Goal: Task Accomplishment & Management: Manage account settings

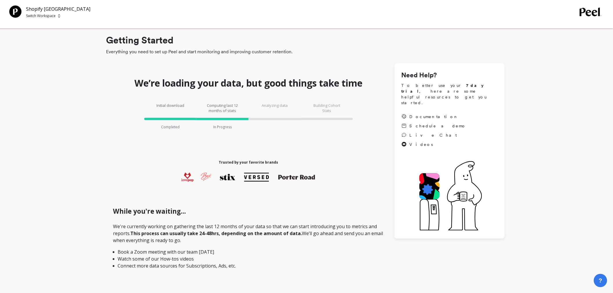
click at [47, 17] on p "Switch Workspace" at bounding box center [41, 16] width 30 height 5
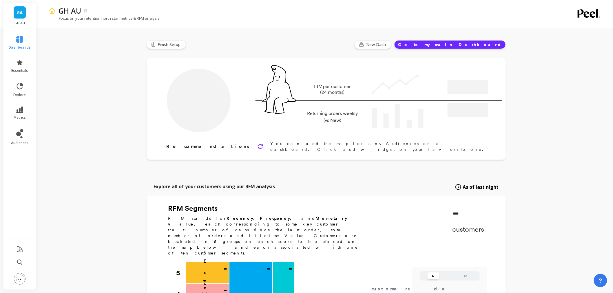
type input "Champions"
type input "11184"
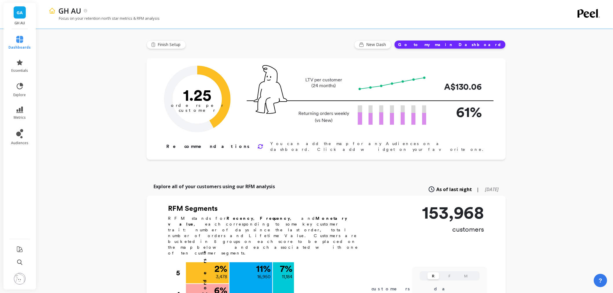
click at [23, 16] on link "GA" at bounding box center [20, 12] width 12 height 12
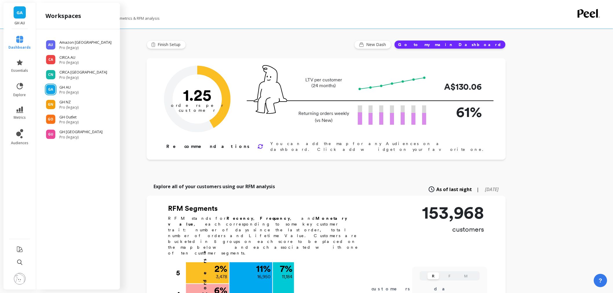
click at [17, 278] on img at bounding box center [20, 279] width 12 height 12
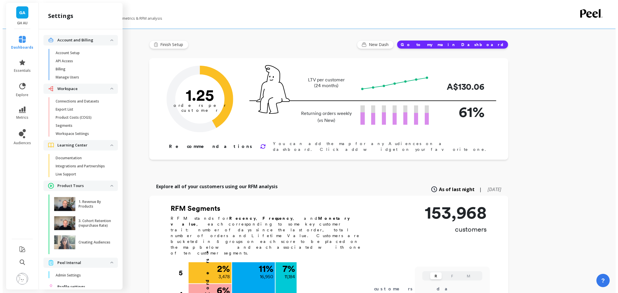
scroll to position [21, 0]
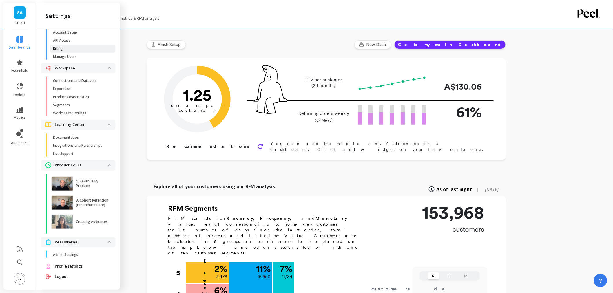
click at [77, 47] on span "Billing" at bounding box center [80, 48] width 55 height 5
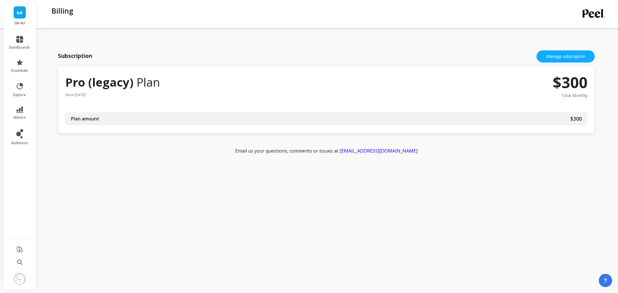
click at [576, 48] on div "Subscription Manage subscription" at bounding box center [326, 56] width 537 height 19
click at [573, 54] on link "Manage subscription" at bounding box center [566, 56] width 58 height 12
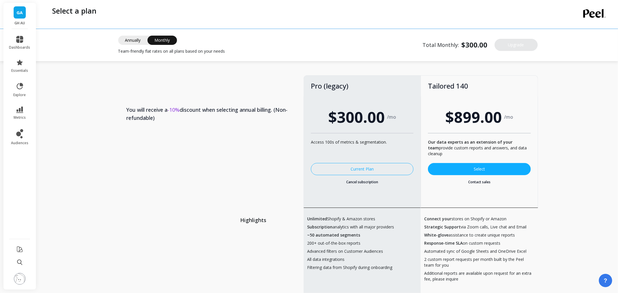
click at [20, 283] on img at bounding box center [20, 279] width 12 height 12
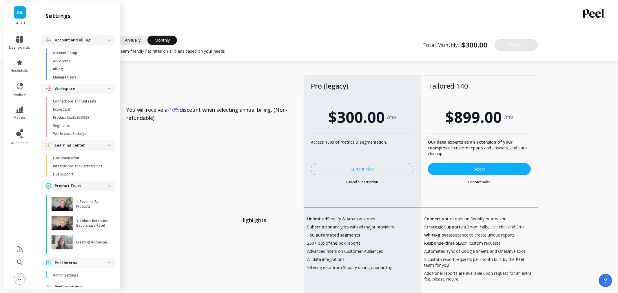
click at [82, 81] on link "Manage Users" at bounding box center [82, 77] width 65 height 8
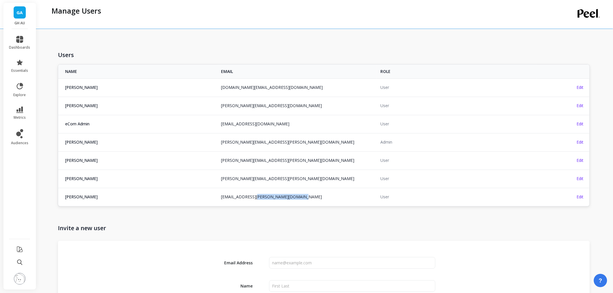
drag, startPoint x: 312, startPoint y: 199, endPoint x: 251, endPoint y: 199, distance: 61.4
click at [251, 199] on td "claire.johnston@sapphiregroup.com.au" at bounding box center [297, 197] width 159 height 18
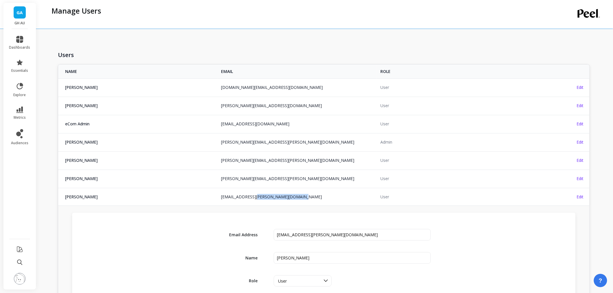
copy link "sapphiregroup.com.au"
click at [311, 198] on td "claire.johnston@sapphiregroup.com.au" at bounding box center [297, 197] width 159 height 18
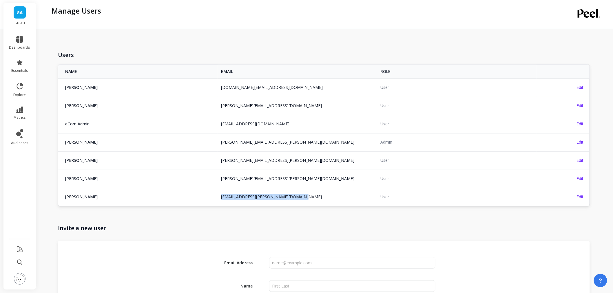
drag, startPoint x: 304, startPoint y: 198, endPoint x: 221, endPoint y: 198, distance: 82.9
click at [221, 199] on td "claire.johnston@sapphiregroup.com.au" at bounding box center [297, 197] width 159 height 18
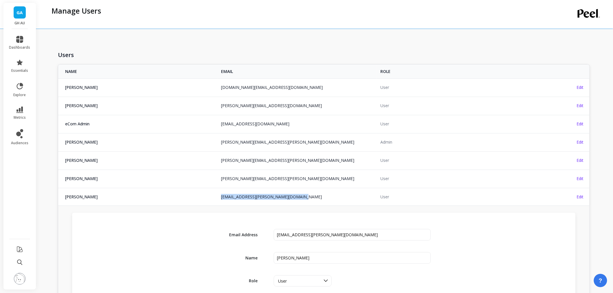
copy link "claire.johnston@sapphiregroup.com.au"
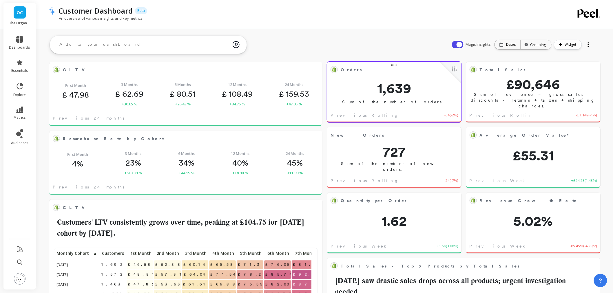
scroll to position [154, 251]
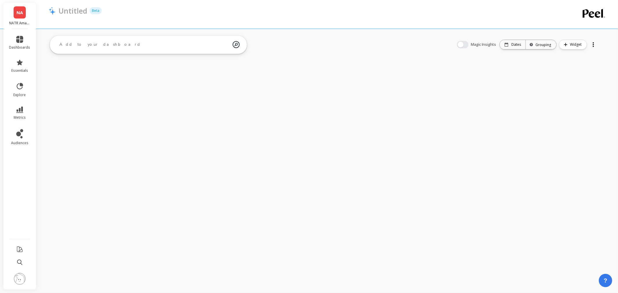
click at [21, 10] on span "NA" at bounding box center [20, 12] width 6 height 7
click at [62, 61] on span "Pro (legacy)" at bounding box center [68, 62] width 19 height 5
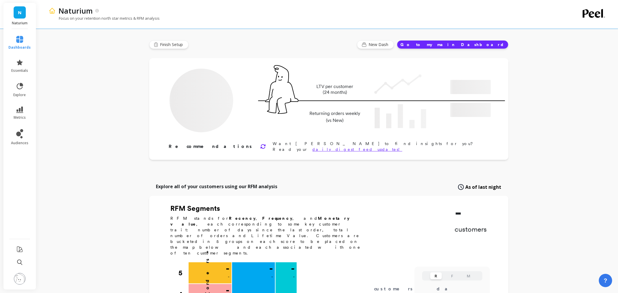
type input "Champions"
type input "52835"
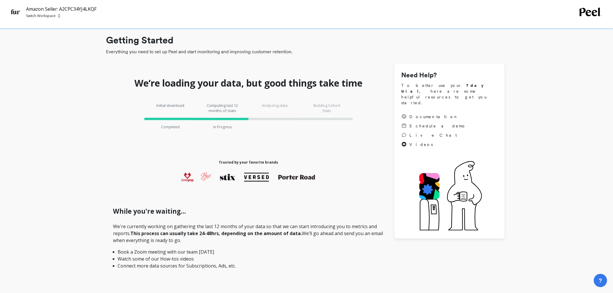
click at [37, 16] on p "Switch Workspace" at bounding box center [41, 16] width 30 height 5
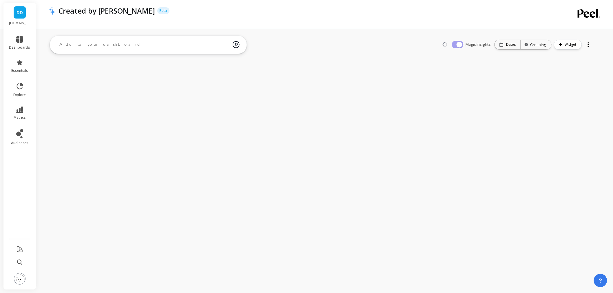
click at [22, 13] on span "DD" at bounding box center [20, 12] width 6 height 7
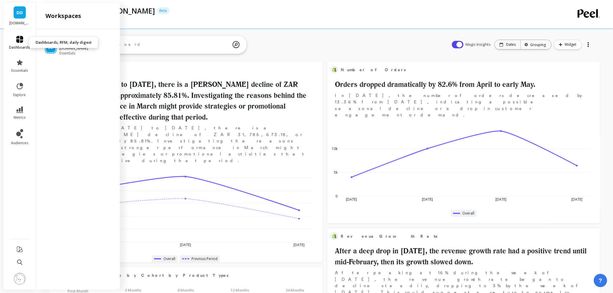
click at [19, 44] on link "dashboards" at bounding box center [19, 43] width 21 height 14
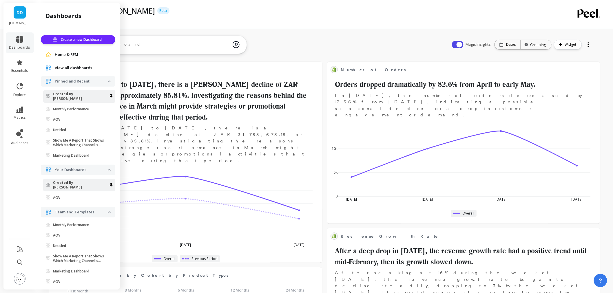
click at [79, 56] on link "Home & RFM" at bounding box center [83, 55] width 56 height 6
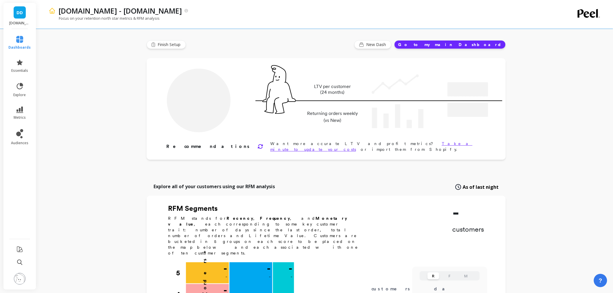
type input "Champions"
type input "8540"
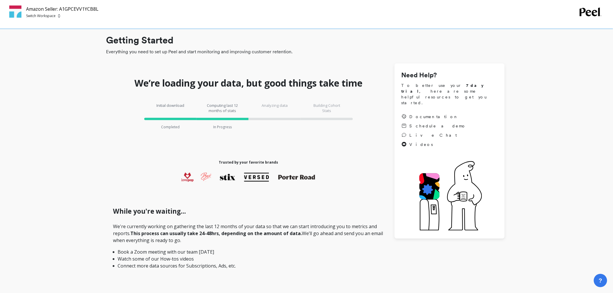
click at [42, 16] on p "Switch Workspace" at bounding box center [41, 16] width 30 height 5
drag, startPoint x: 105, startPoint y: 10, endPoint x: 26, endPoint y: 8, distance: 78.6
click at [26, 8] on div "Amazon Seller: A1GPCEVV1YCB8L Switch Workspace" at bounding box center [294, 12] width 571 height 13
copy p "Amazon Seller: A1GPCEVV1YCB8L"
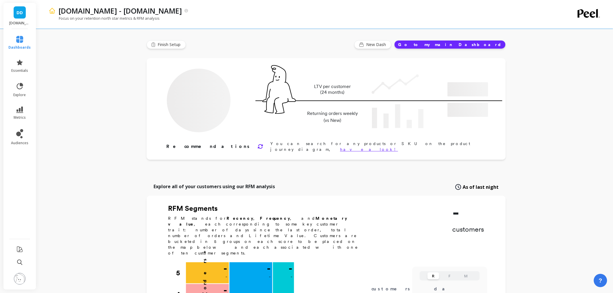
type input "Champions"
type input "8540"
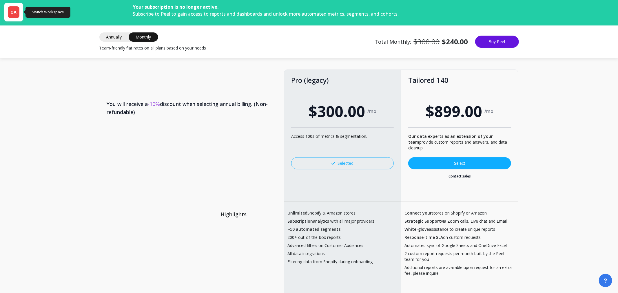
click at [11, 10] on span "OA" at bounding box center [14, 12] width 6 height 6
click at [77, 126] on div "Your subscription is no longer active. Subscribe to Peel to gain access to repo…" at bounding box center [309, 146] width 618 height 293
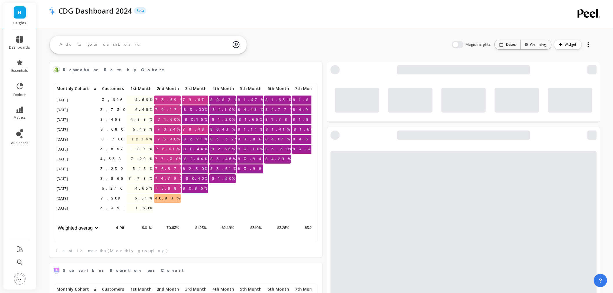
scroll to position [154, 251]
click at [18, 45] on span "dashboards" at bounding box center [19, 47] width 21 height 5
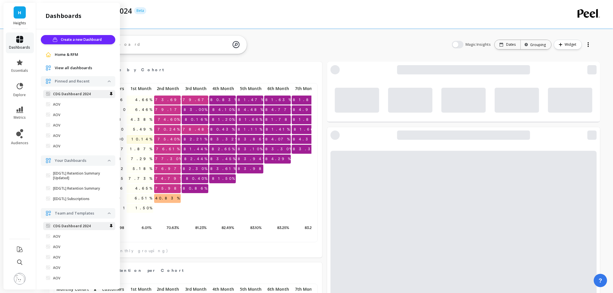
scroll to position [2, 0]
click at [24, 47] on span "dashboards" at bounding box center [19, 47] width 21 height 5
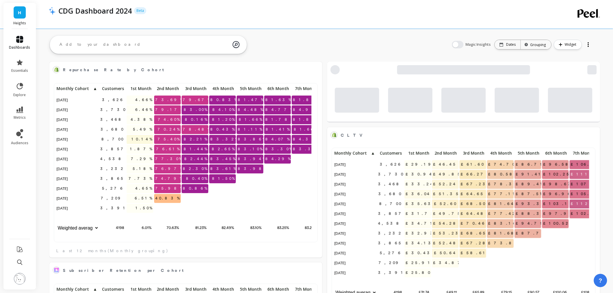
scroll to position [154, 251]
click at [19, 44] on link "dashboards" at bounding box center [19, 43] width 21 height 14
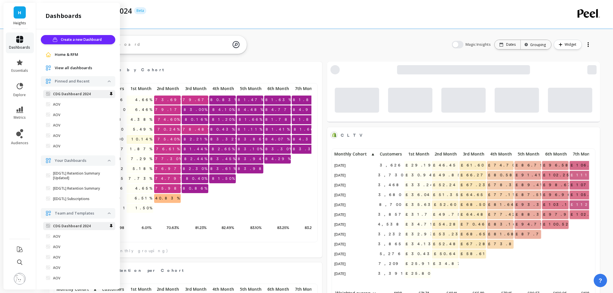
scroll to position [2, 0]
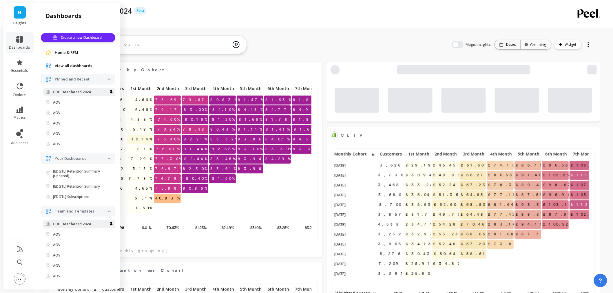
click at [68, 54] on span "Home & RFM" at bounding box center [66, 53] width 23 height 6
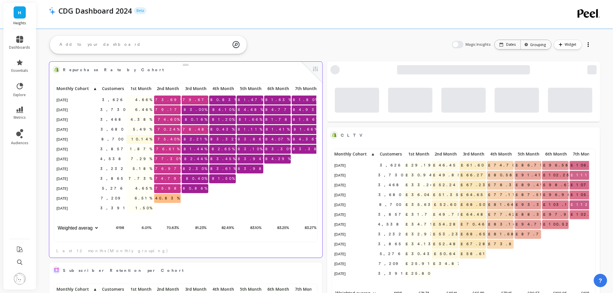
scroll to position [154, 256]
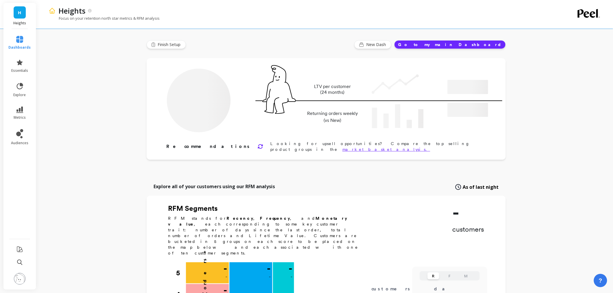
type input "Champions"
type input "13374"
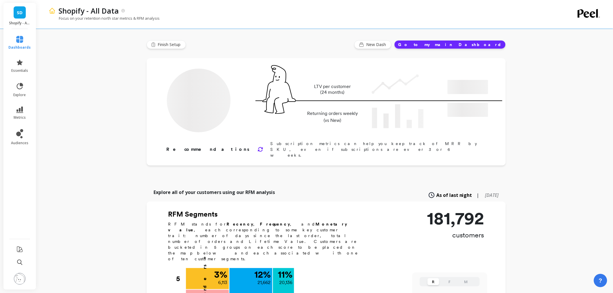
type input "Champions"
type input "20136"
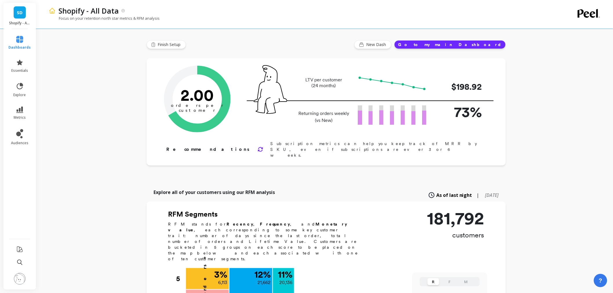
click at [25, 13] on link "SD" at bounding box center [20, 12] width 12 height 12
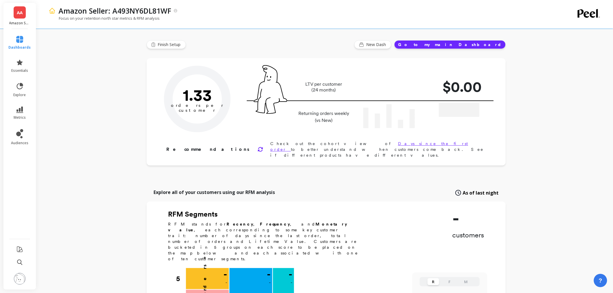
type input "Champions"
type input "70097"
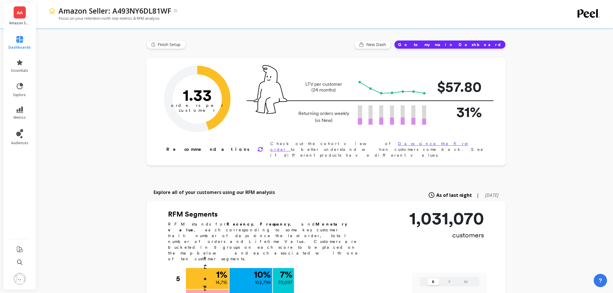
click at [18, 21] on p "Amazon Seller: A493NY6DL81WF" at bounding box center [19, 23] width 21 height 5
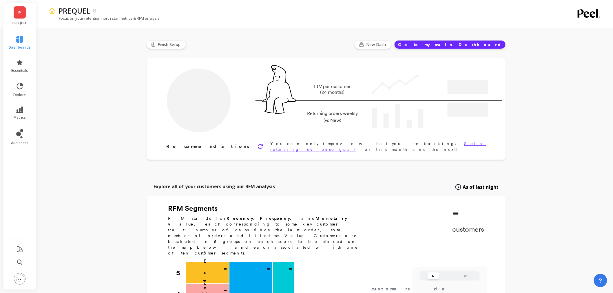
type input "Champions"
type input "19201"
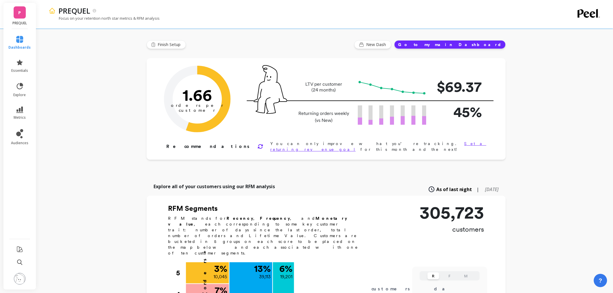
click at [20, 15] on span "P" at bounding box center [20, 12] width 3 height 7
